Goal: Check status: Check status

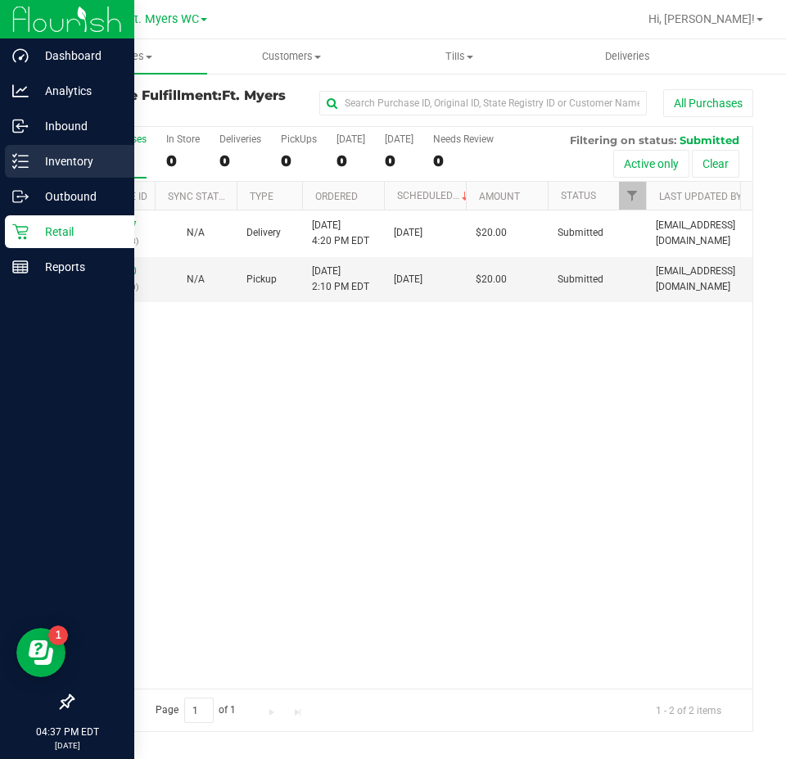
click at [29, 155] on p "Inventory" at bounding box center [78, 162] width 98 height 20
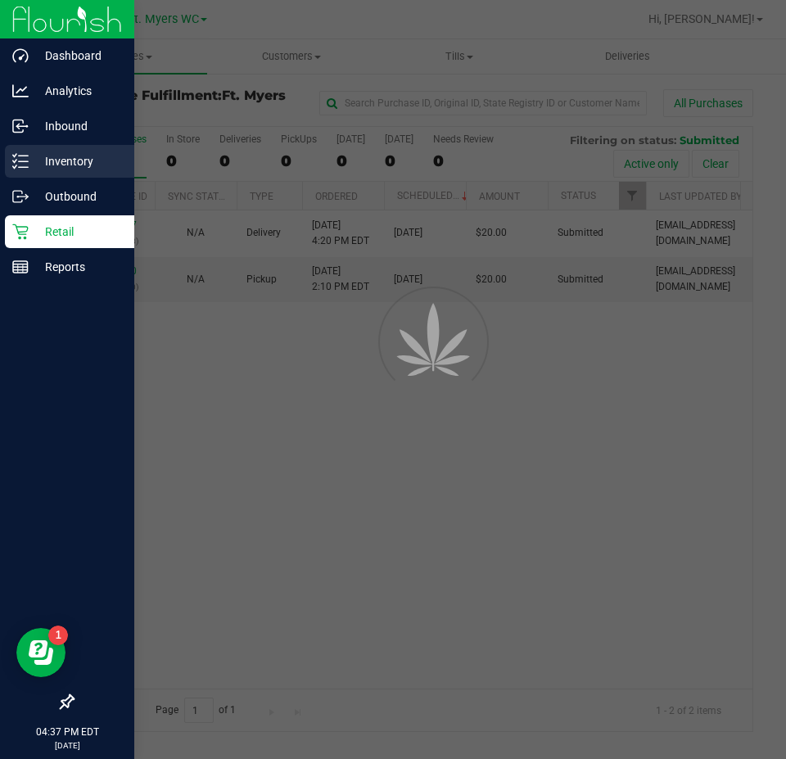
click at [29, 155] on p "Inventory" at bounding box center [78, 162] width 98 height 20
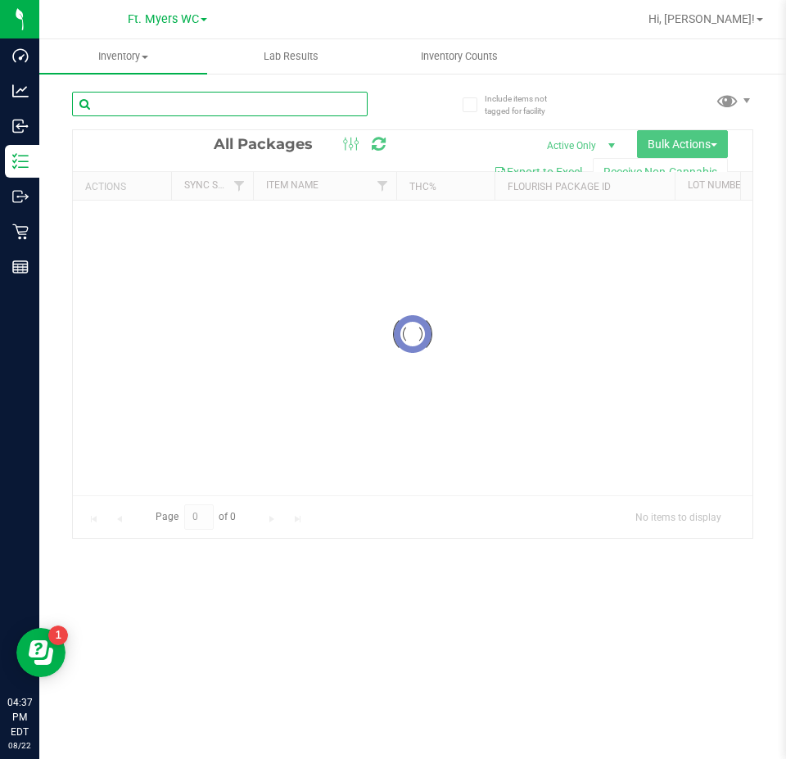
click at [198, 101] on input "text" at bounding box center [220, 104] width 296 height 25
click at [198, 101] on div "Inventory All packages All inventory Waste log Create inventory Lab Results Inv…" at bounding box center [412, 399] width 747 height 720
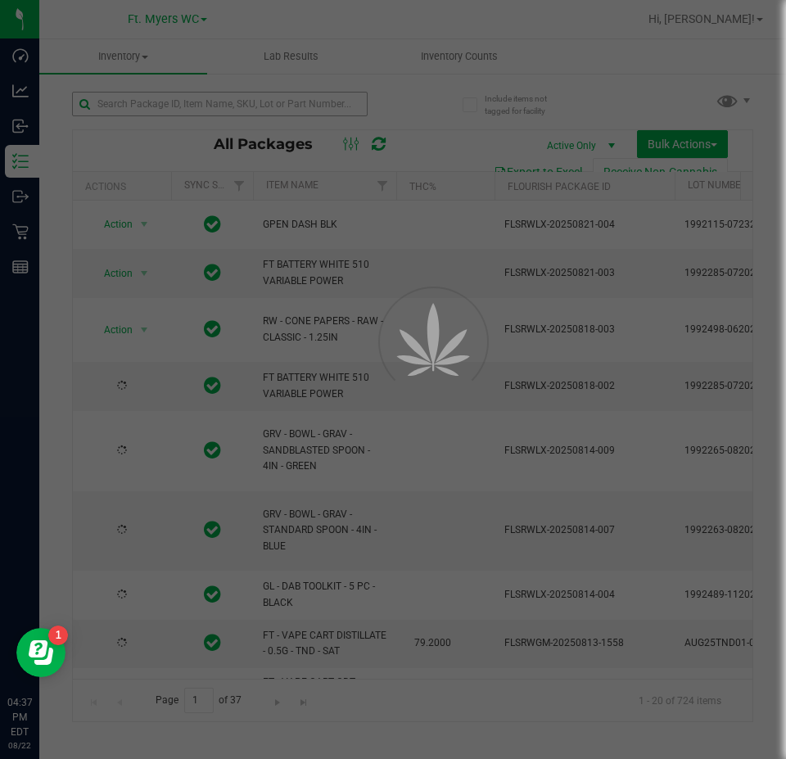
click at [198, 101] on div at bounding box center [393, 379] width 786 height 759
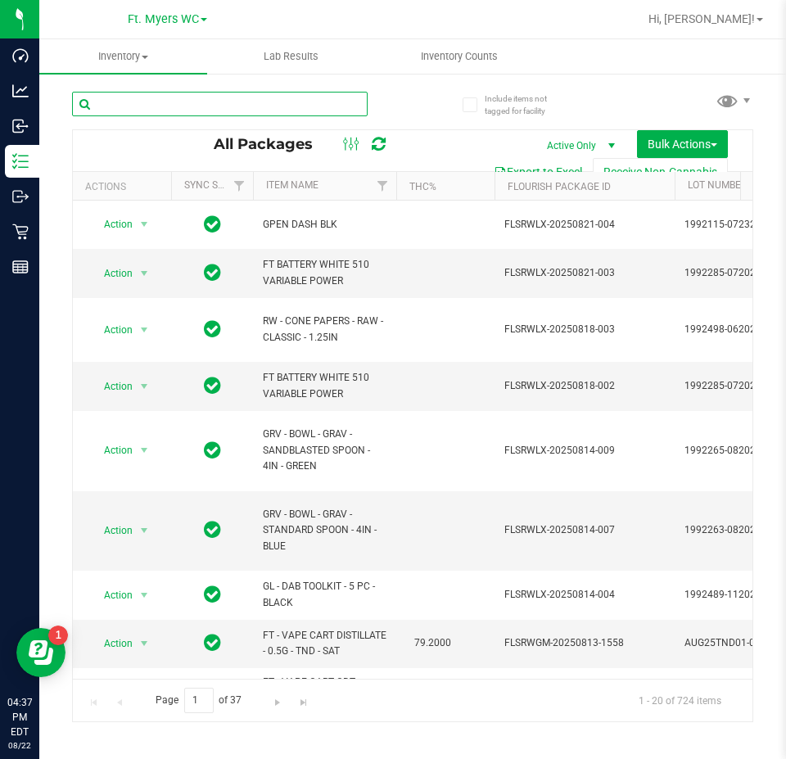
click at [198, 101] on input "text" at bounding box center [220, 104] width 296 height 25
type input "sugar rush"
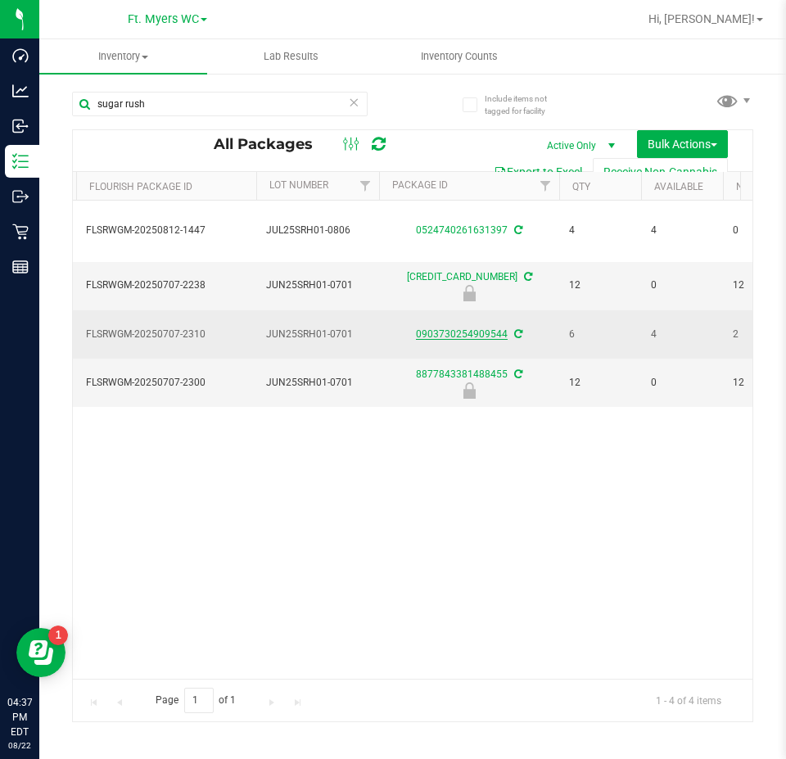
drag, startPoint x: 363, startPoint y: 350, endPoint x: 439, endPoint y: 353, distance: 76.2
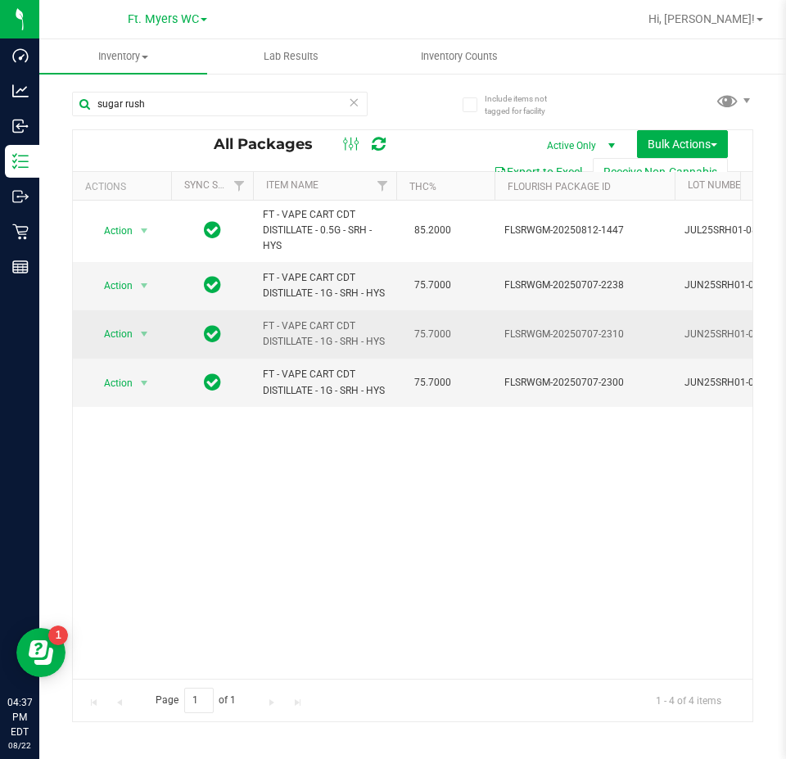
drag, startPoint x: 586, startPoint y: 360, endPoint x: 383, endPoint y: 358, distance: 203.2
click at [371, 348] on span "FT - VAPE CART CDT DISTILLATE - 1G - SRH - HYS" at bounding box center [325, 334] width 124 height 31
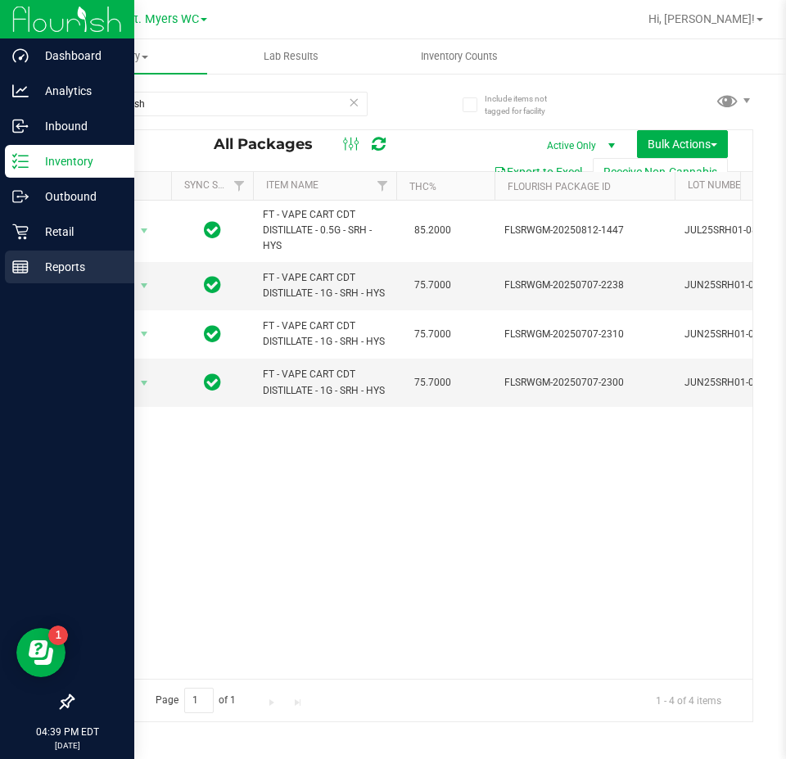
click at [36, 260] on p "Reports" at bounding box center [78, 267] width 98 height 20
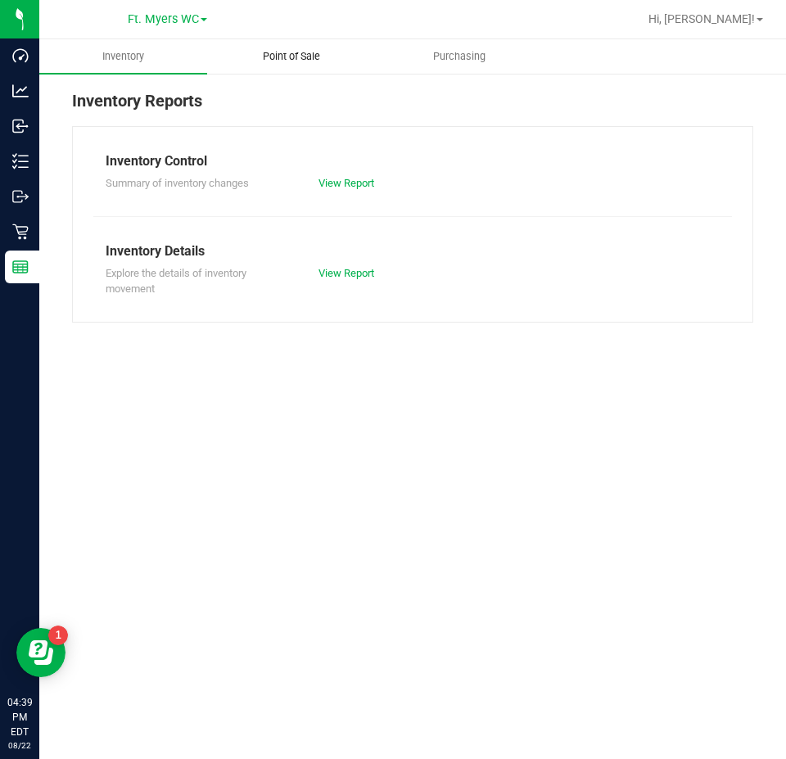
click at [322, 61] on span "Point of Sale" at bounding box center [292, 56] width 102 height 15
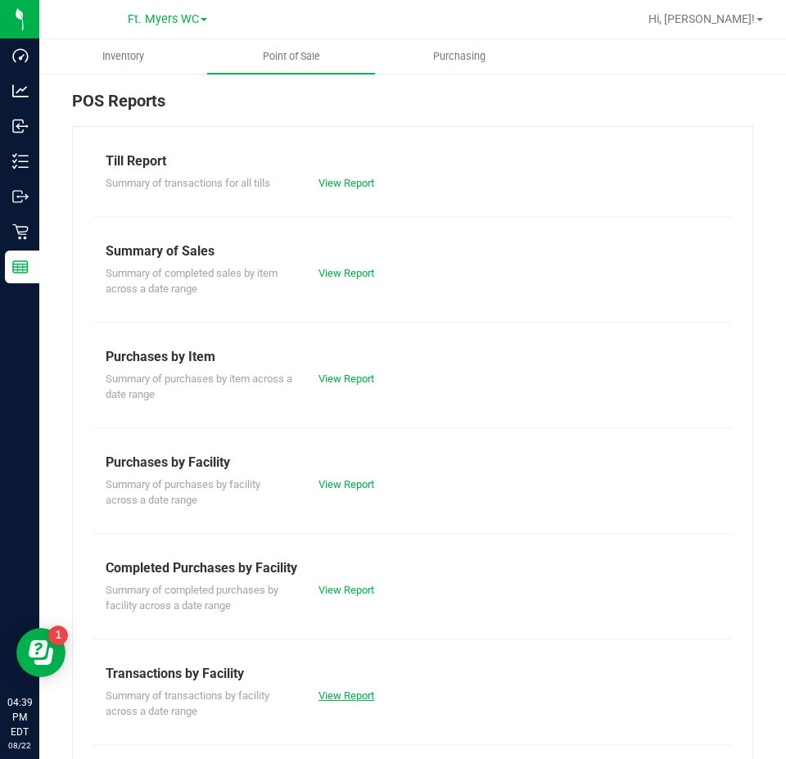
click at [341, 693] on link "View Report" at bounding box center [347, 696] width 56 height 12
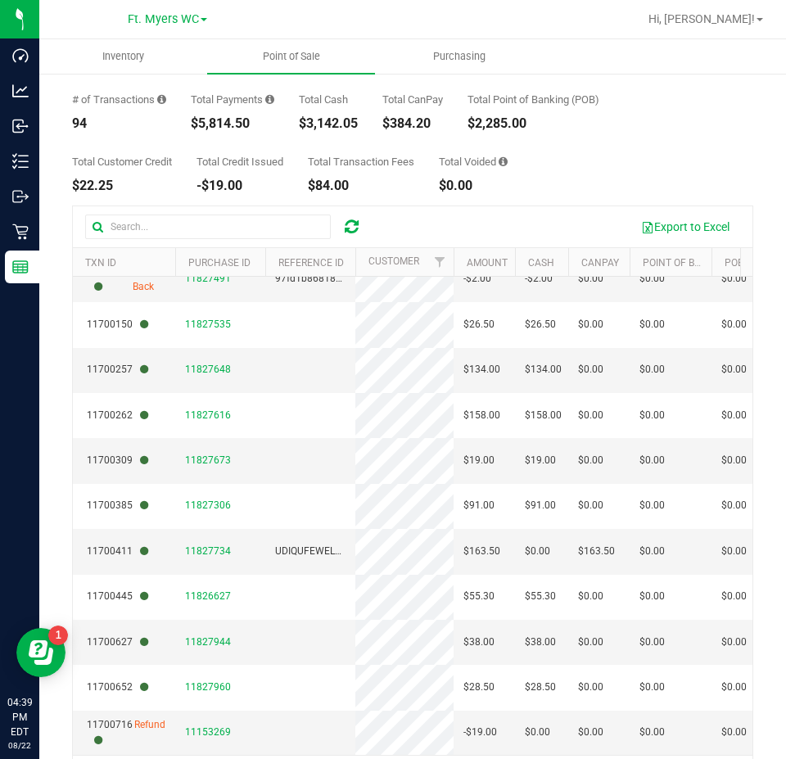
scroll to position [148, 0]
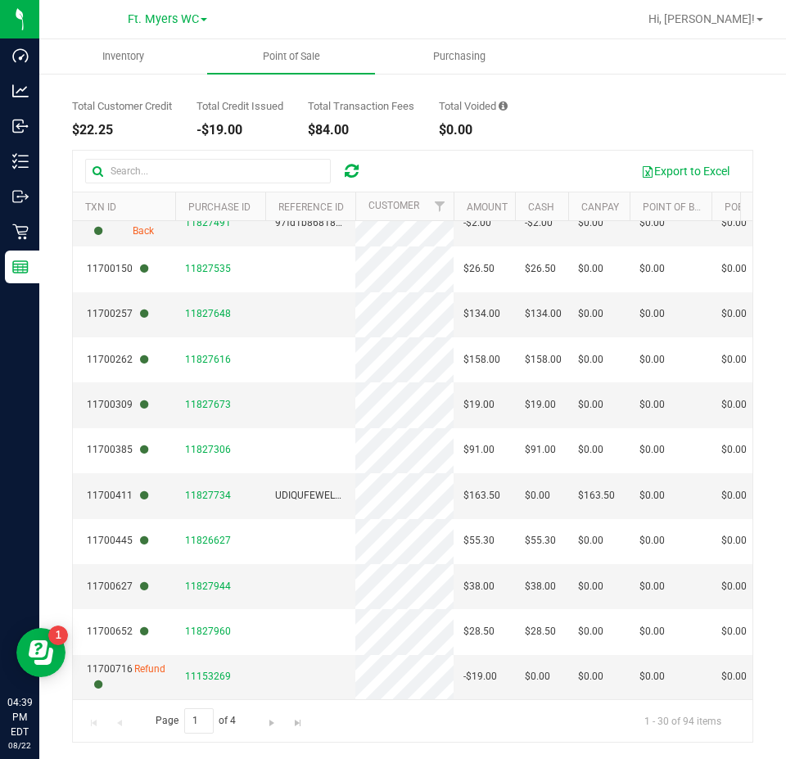
click at [310, 729] on div "Page 1 of 4 1 - 30 of 94 items" at bounding box center [413, 721] width 680 height 43
click at [296, 727] on span "Go to the last page" at bounding box center [298, 723] width 13 height 13
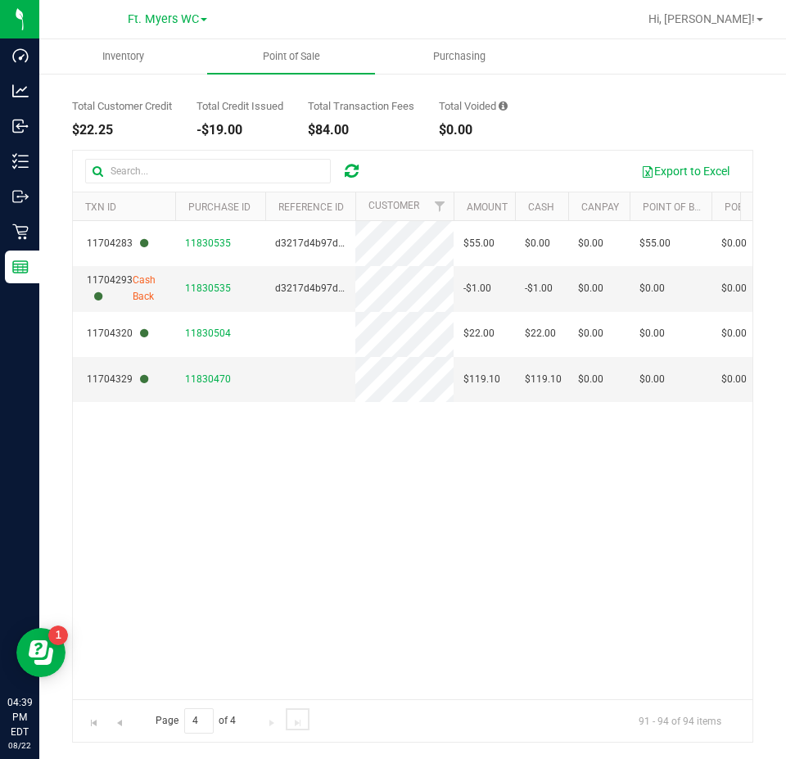
scroll to position [0, 0]
click at [116, 727] on span "Go to the previous page" at bounding box center [119, 723] width 13 height 13
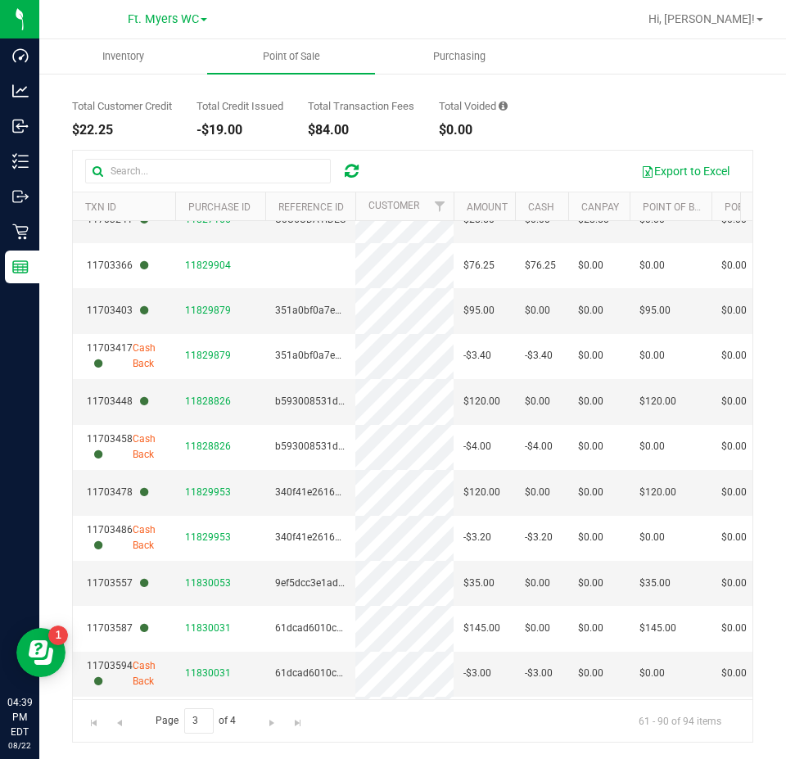
scroll to position [894, 0]
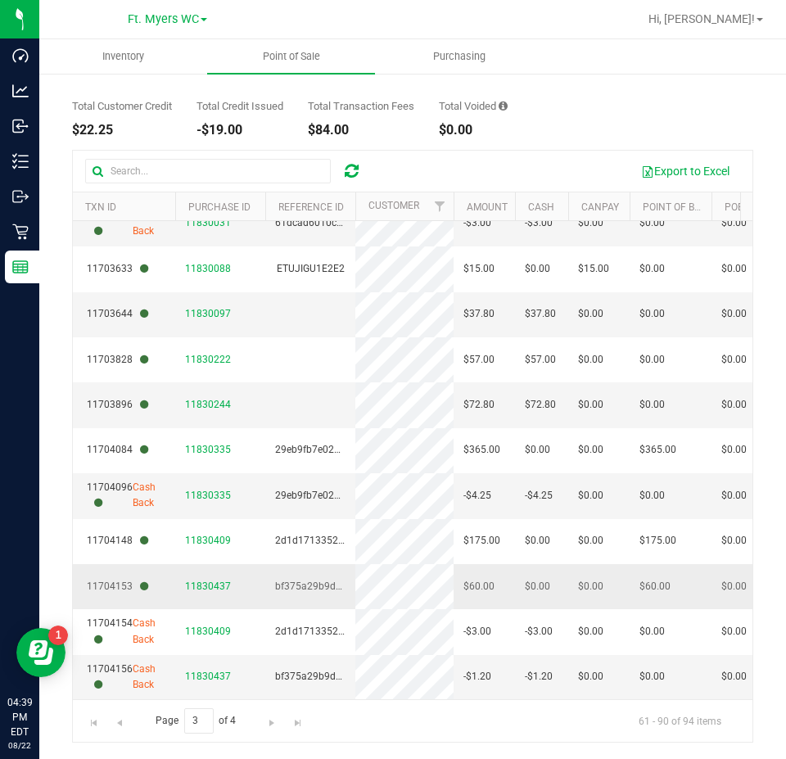
drag, startPoint x: 287, startPoint y: 428, endPoint x: 283, endPoint y: 577, distance: 150.0
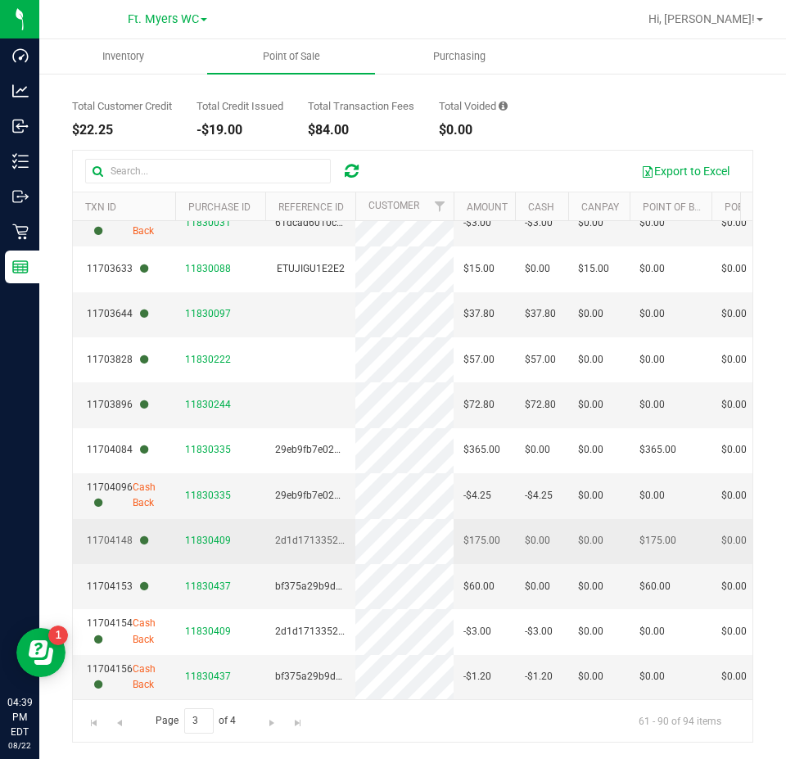
click at [261, 550] on td "11830409" at bounding box center [220, 541] width 90 height 45
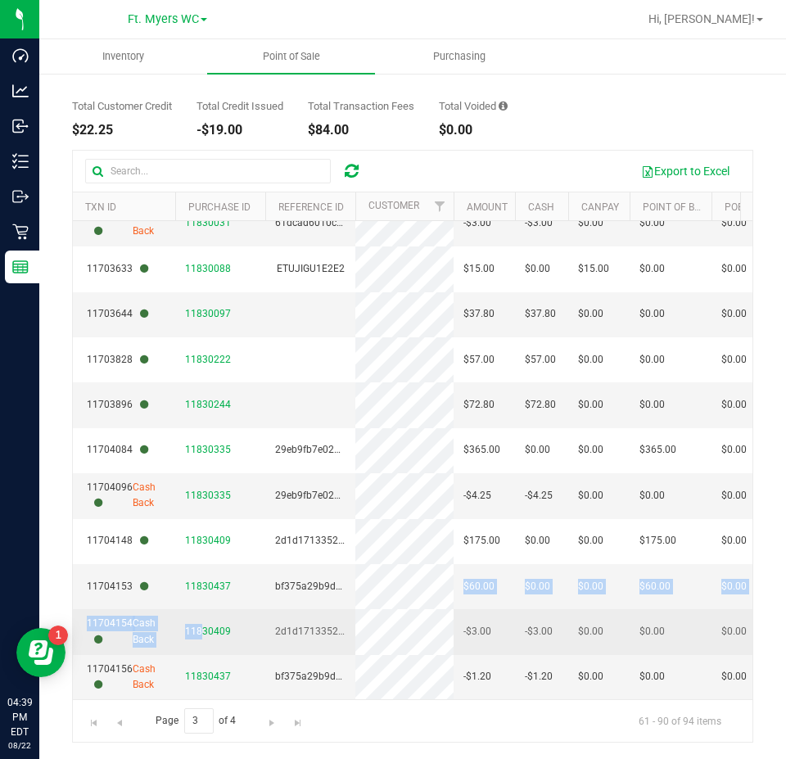
click at [357, 609] on tr "11704154 Cash Back 11830409 2d1d17133528148a1285d1f75fdde87b -$3.00 -$3.00 $0.0…" at bounding box center [726, 631] width 1306 height 45
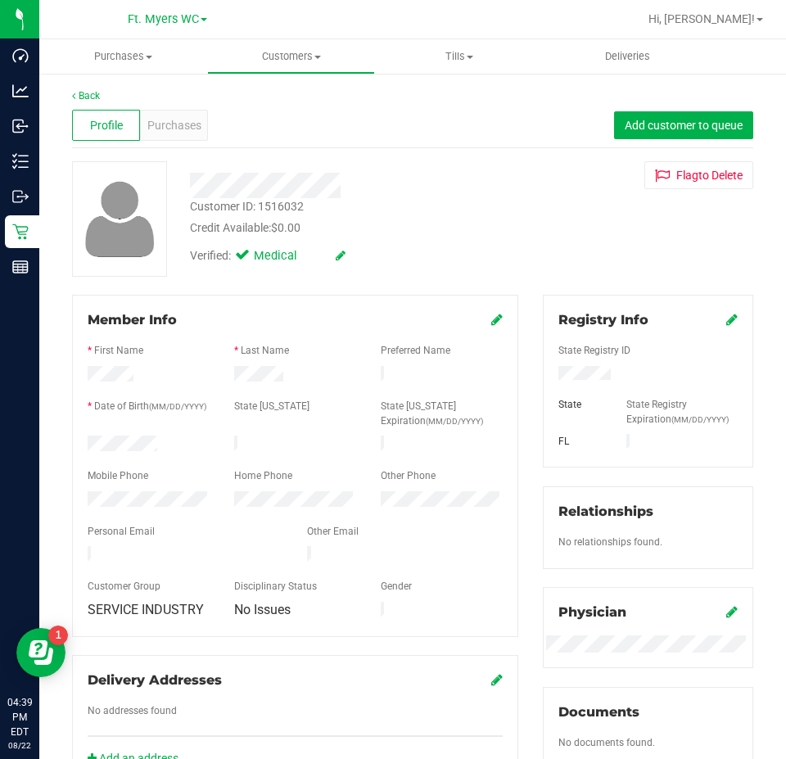
click at [210, 124] on div "Profile Purchases Add customer to queue" at bounding box center [413, 125] width 682 height 45
click at [200, 124] on div "Purchases" at bounding box center [174, 125] width 68 height 31
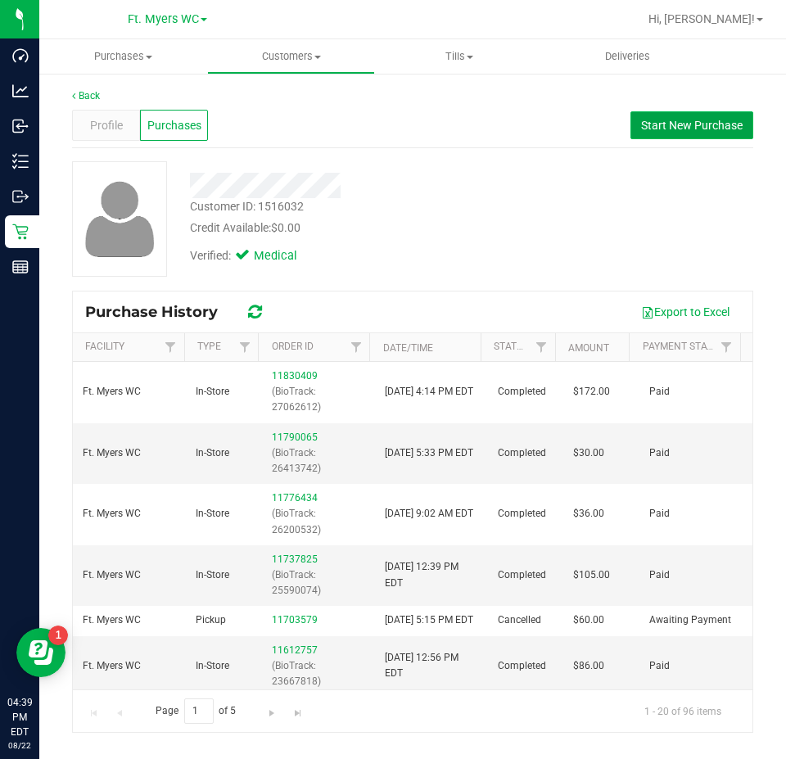
click at [699, 126] on span "Start New Purchase" at bounding box center [692, 125] width 102 height 13
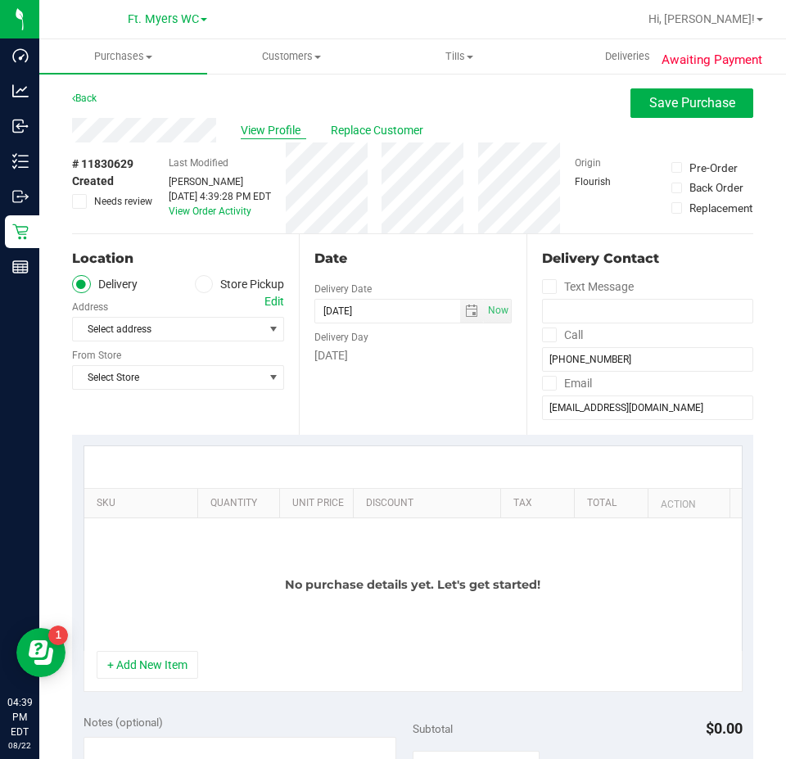
click at [288, 131] on span "View Profile" at bounding box center [274, 130] width 66 height 17
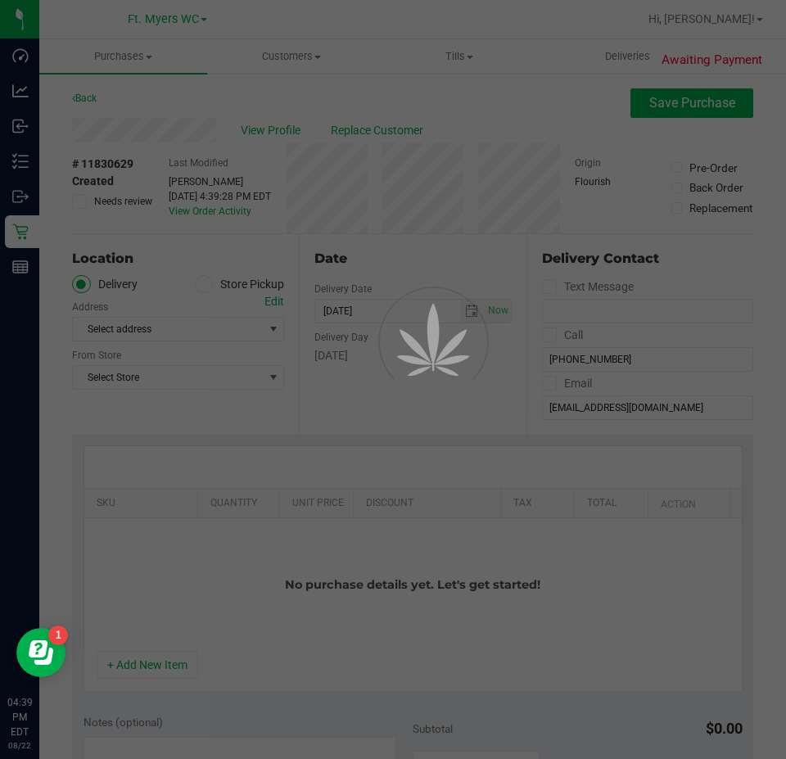
click at [265, 137] on div at bounding box center [393, 379] width 786 height 759
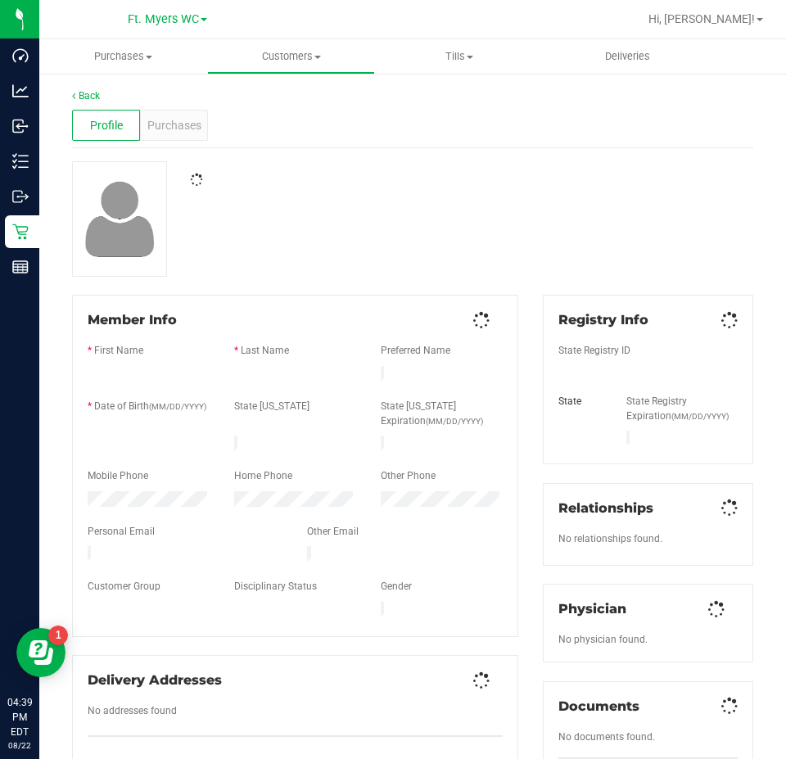
click at [265, 137] on div "Profile Purchases" at bounding box center [413, 125] width 682 height 45
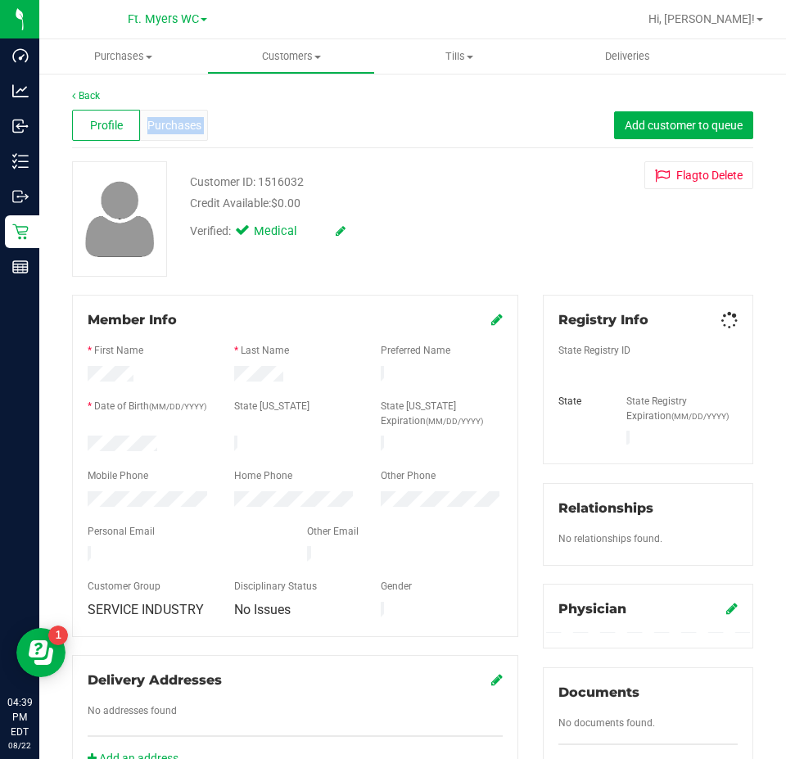
click at [265, 137] on div "Profile Purchases Add customer to queue" at bounding box center [413, 125] width 682 height 45
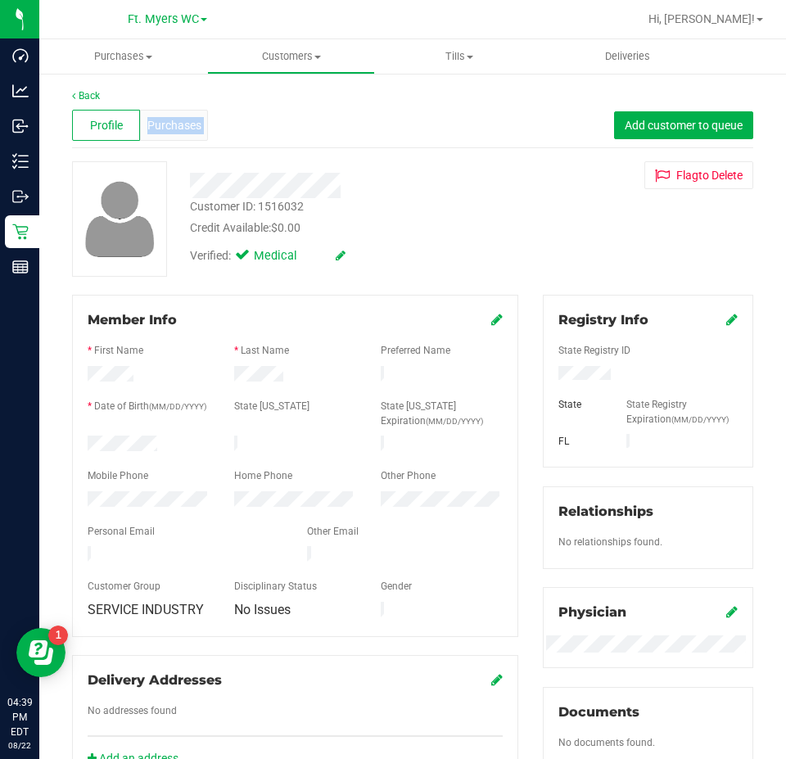
click at [182, 125] on span "Purchases" at bounding box center [174, 125] width 54 height 17
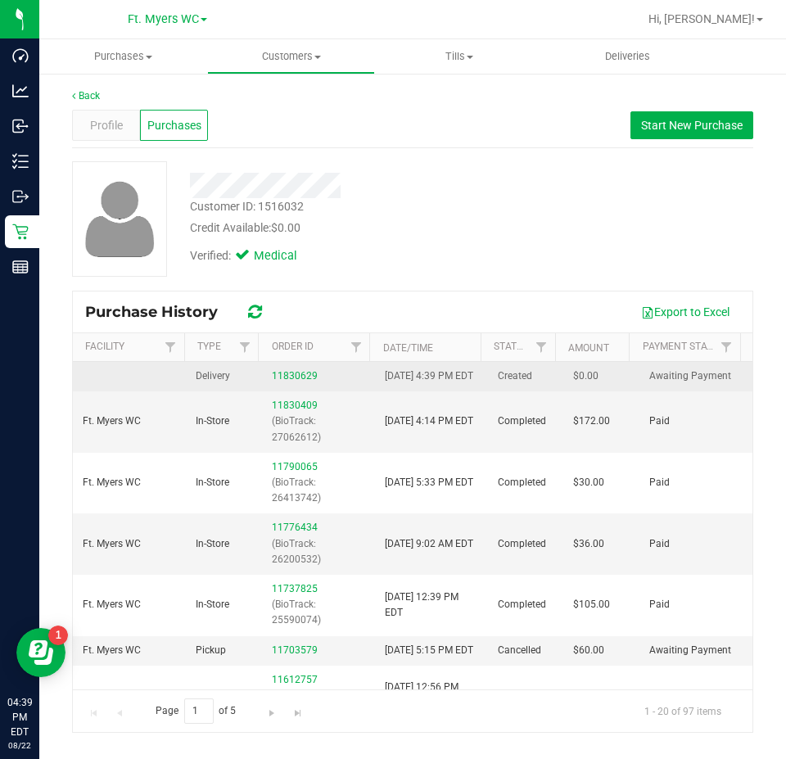
click at [292, 392] on td "11830629" at bounding box center [318, 376] width 113 height 29
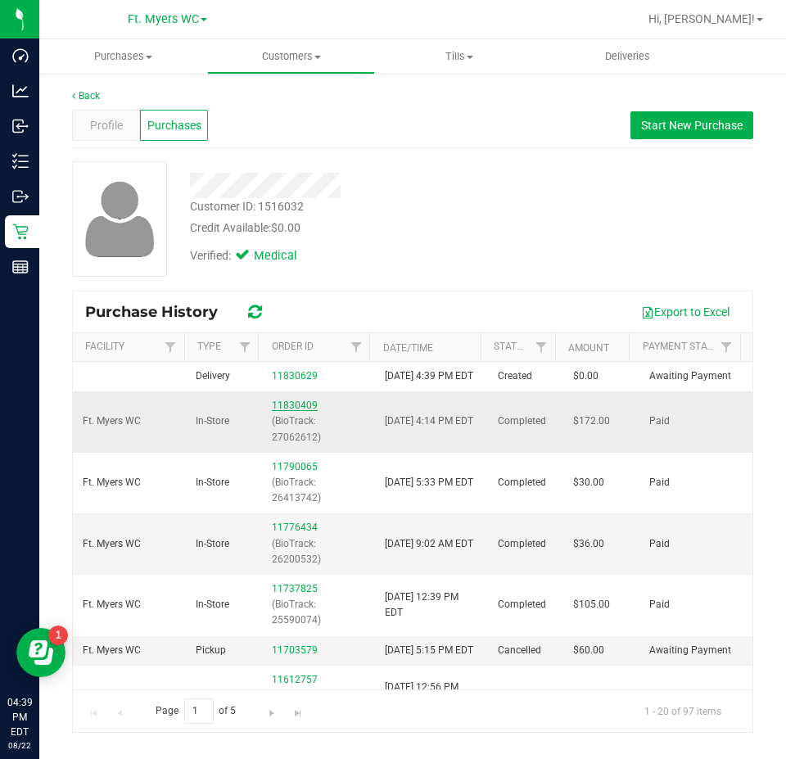
click at [295, 411] on link "11830409" at bounding box center [295, 405] width 46 height 11
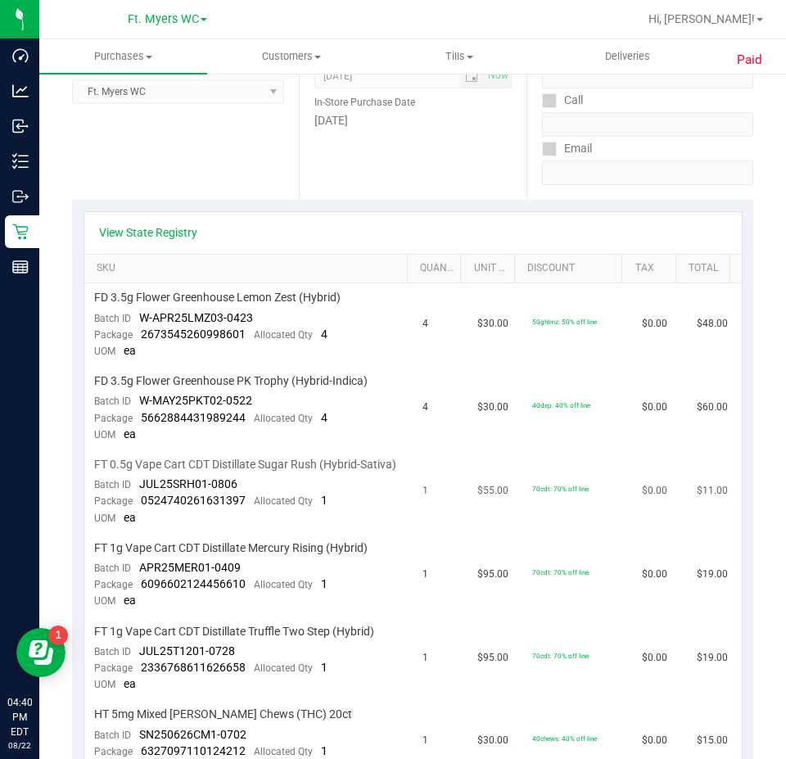
scroll to position [410, 0]
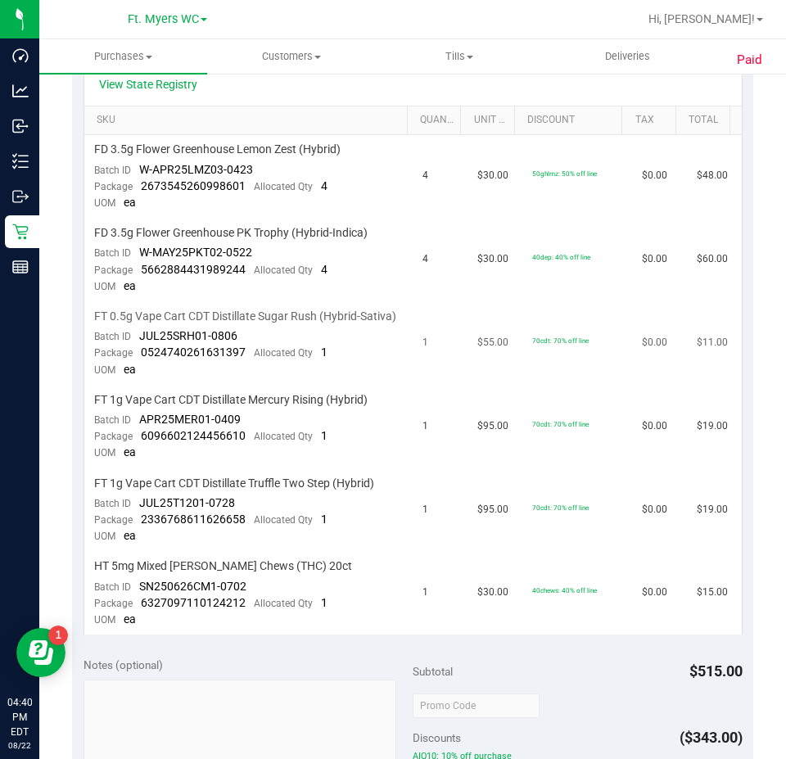
click at [413, 374] on td "1" at bounding box center [440, 344] width 55 height 84
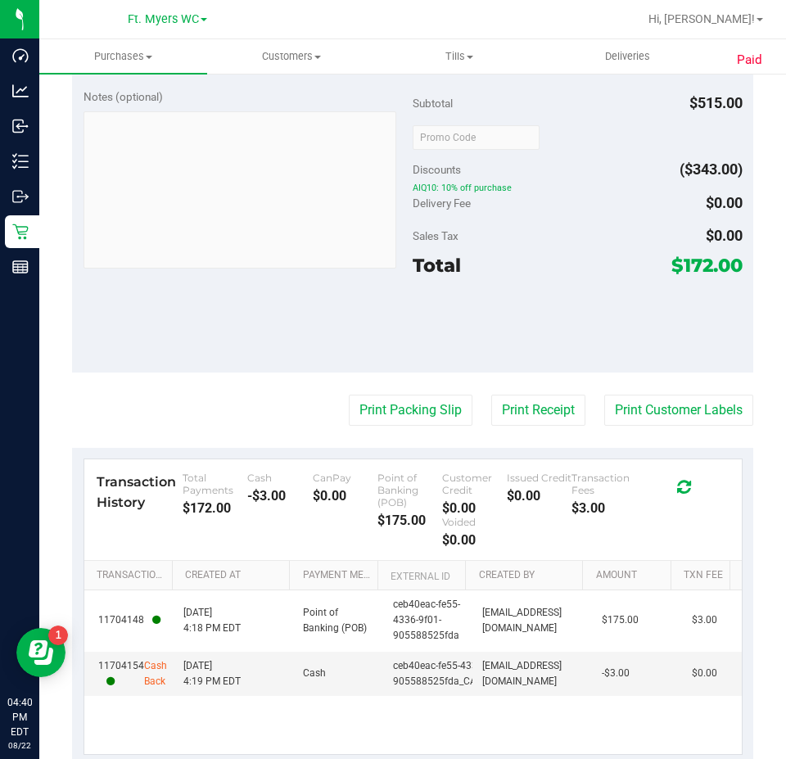
scroll to position [983, 0]
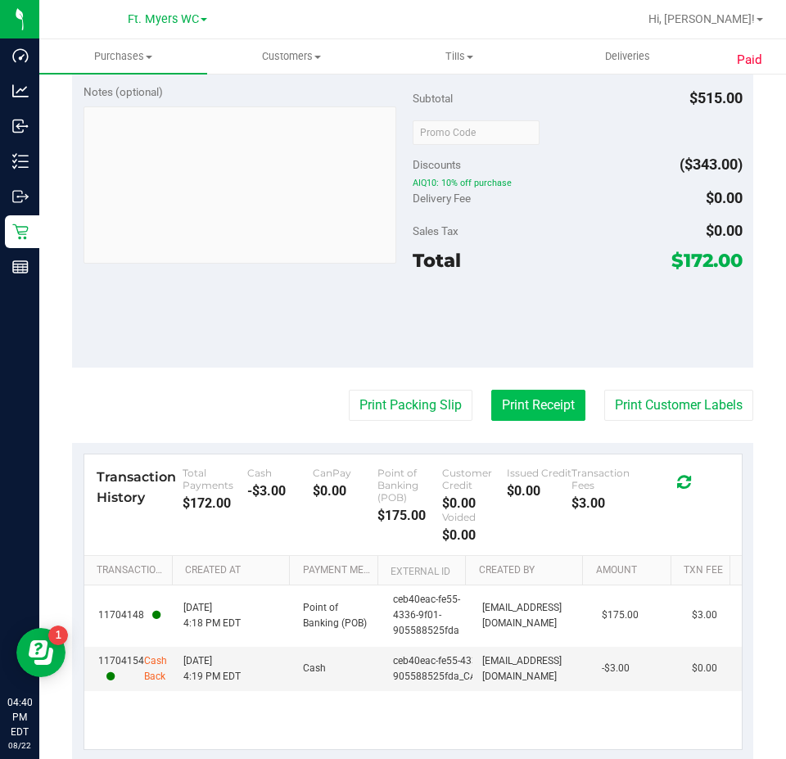
click at [535, 409] on button "Print Receipt" at bounding box center [538, 405] width 94 height 31
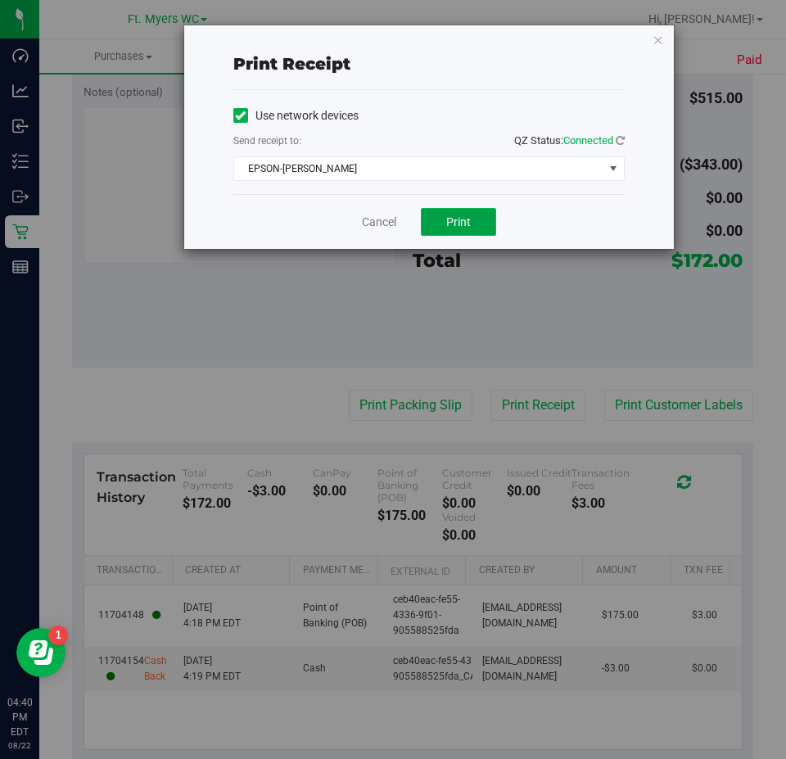
click at [449, 226] on span "Print" at bounding box center [458, 221] width 25 height 13
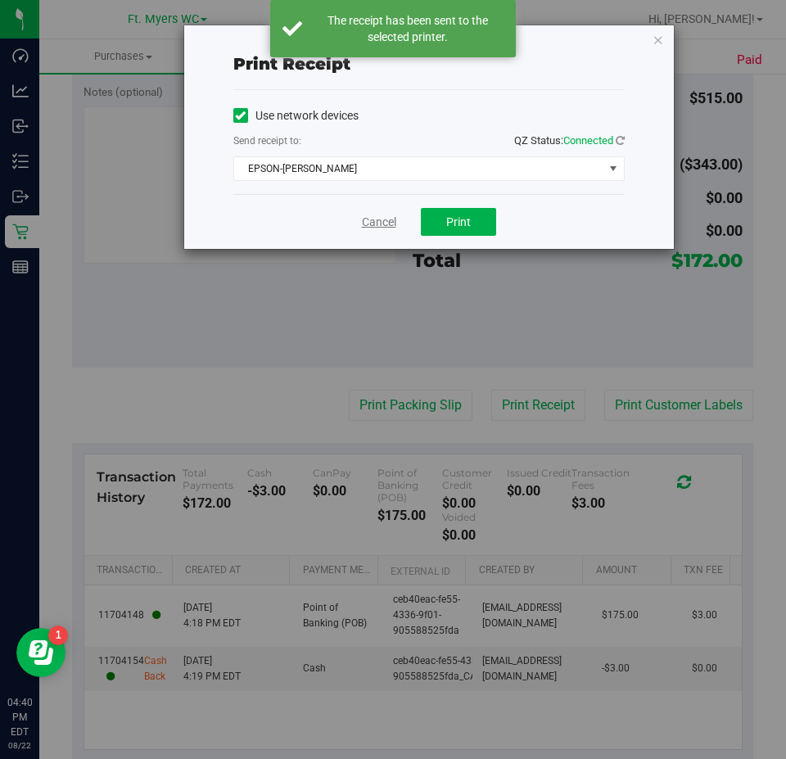
click at [385, 218] on link "Cancel" at bounding box center [379, 222] width 34 height 17
